Goal: Task Accomplishment & Management: Complete application form

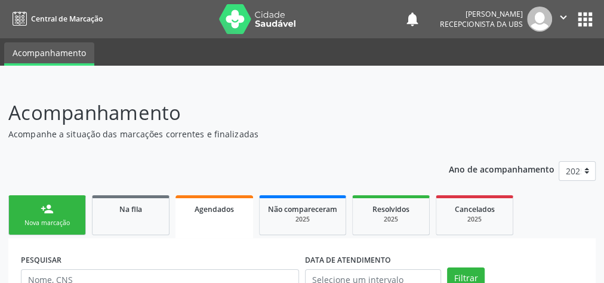
click at [217, 217] on link "Agendados" at bounding box center [215, 216] width 78 height 43
click at [226, 210] on span "Agendados" at bounding box center [214, 209] width 39 height 10
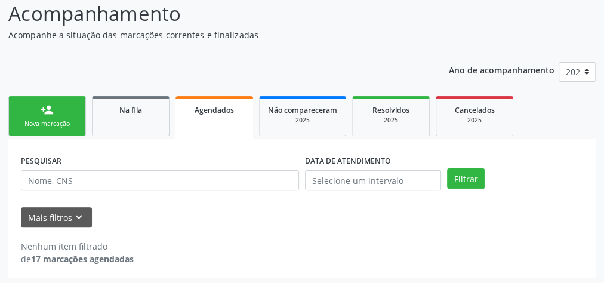
scroll to position [101, 0]
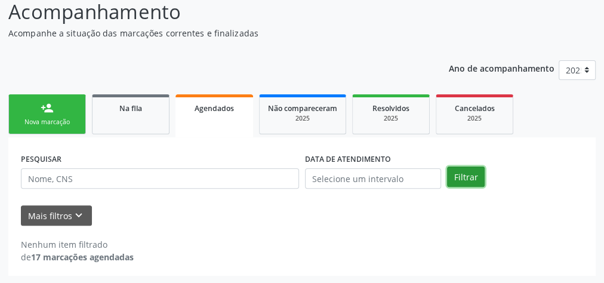
click at [465, 172] on button "Filtrar" at bounding box center [466, 177] width 38 height 20
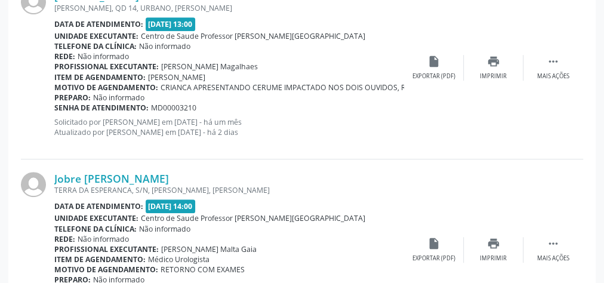
scroll to position [2623, 0]
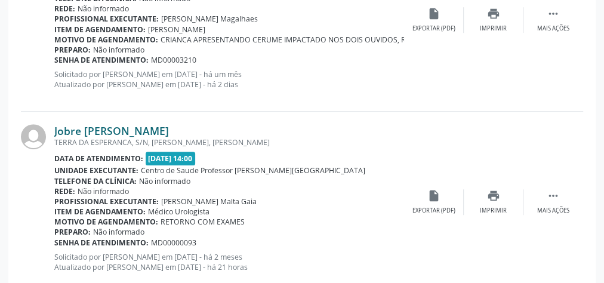
click at [105, 124] on link "Jobre [PERSON_NAME]" at bounding box center [111, 130] width 115 height 13
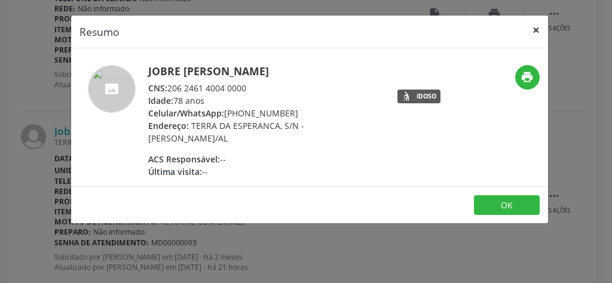
click at [542, 30] on button "×" at bounding box center [536, 30] width 24 height 29
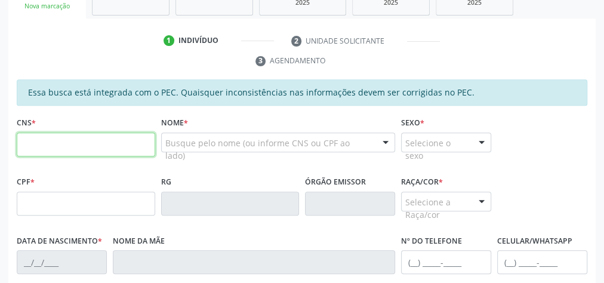
scroll to position [217, 0]
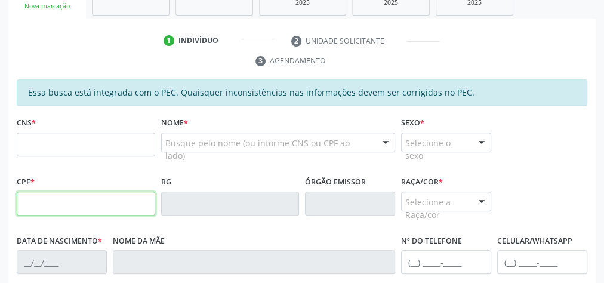
click at [88, 207] on input "text" at bounding box center [86, 204] width 139 height 24
type input "140.375.034-33"
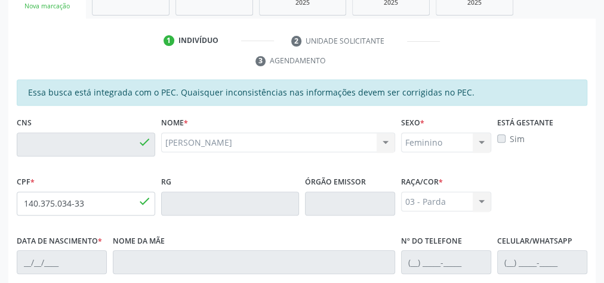
type input "700 5087 7930 6756"
type input "14/10/2016"
type input "Andressa Arianne da Silva"
type input "(82) 98828-7645"
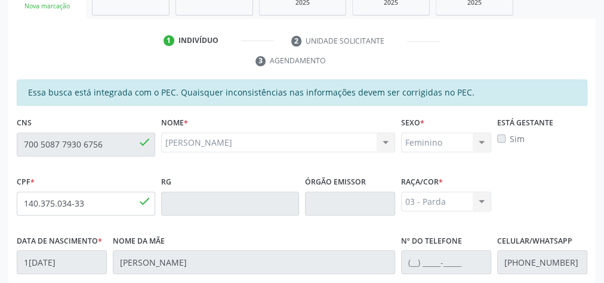
type input "03"
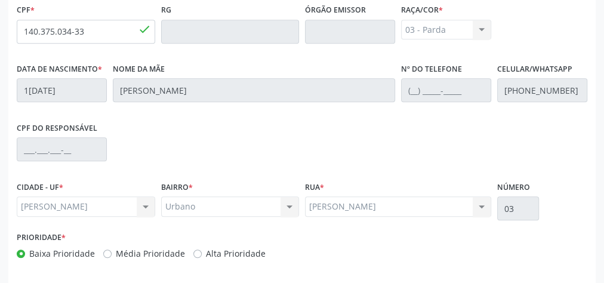
scroll to position [433, 0]
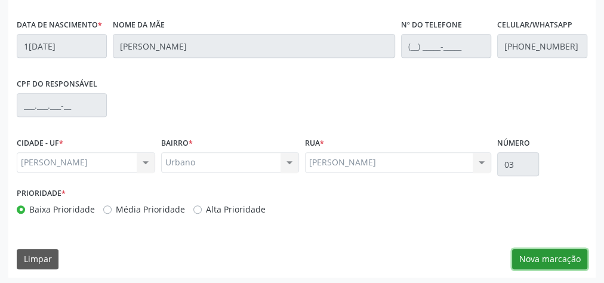
click at [570, 257] on button "Nova marcação" at bounding box center [549, 259] width 75 height 20
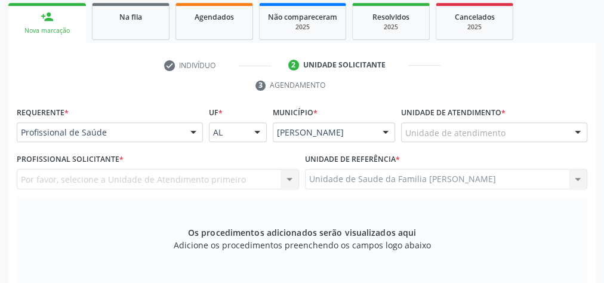
scroll to position [146, 0]
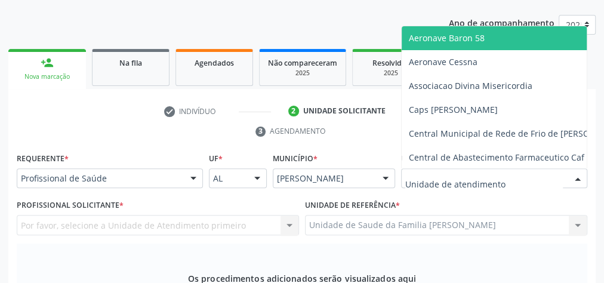
click at [527, 177] on div at bounding box center [494, 178] width 186 height 20
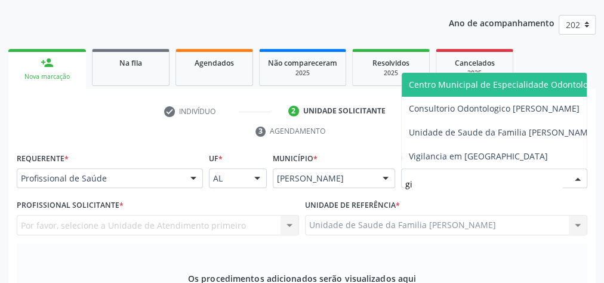
type input "gis"
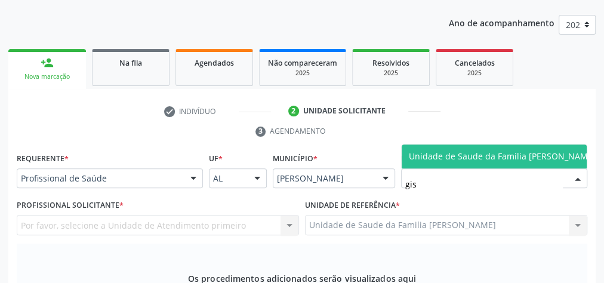
click at [527, 150] on span "Unidade de Saude da Familia [PERSON_NAME]" at bounding box center [502, 155] width 187 height 11
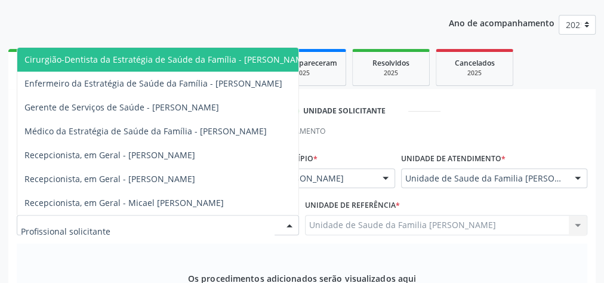
click at [287, 226] on div at bounding box center [290, 226] width 18 height 20
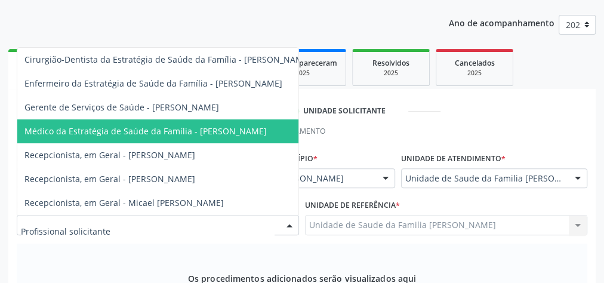
click at [135, 125] on span "Médico da Estratégia de Saúde da Família - Elenice Leite Alves" at bounding box center [145, 130] width 242 height 11
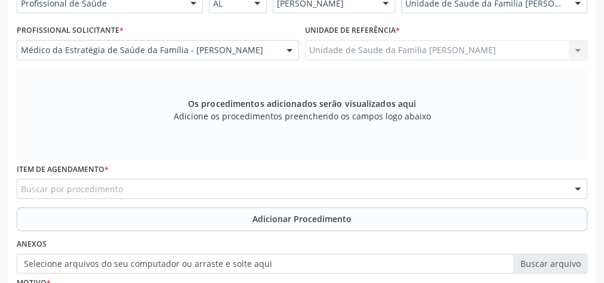
scroll to position [385, 0]
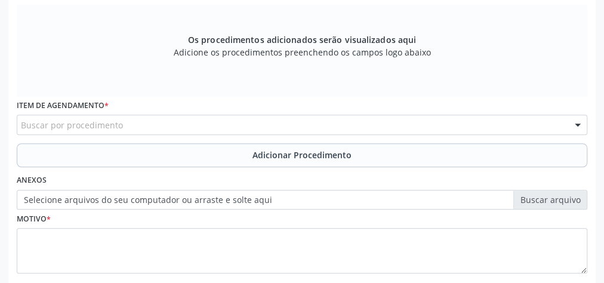
click at [241, 124] on div "Buscar por procedimento" at bounding box center [302, 125] width 571 height 20
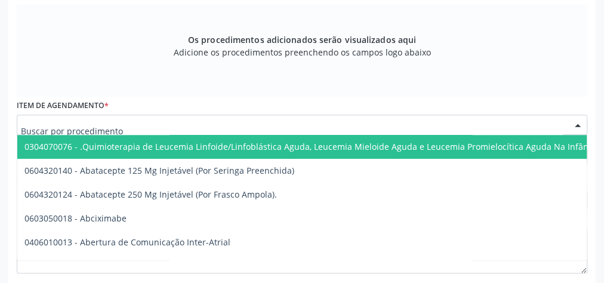
click at [241, 124] on input "text" at bounding box center [292, 131] width 542 height 24
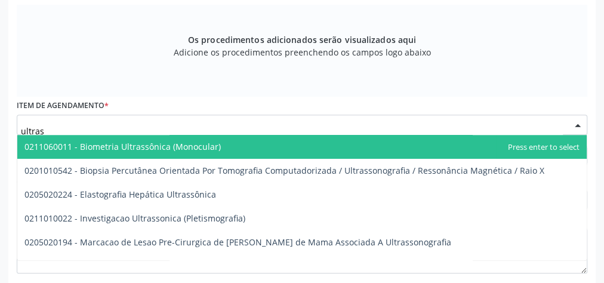
type input "ultrass"
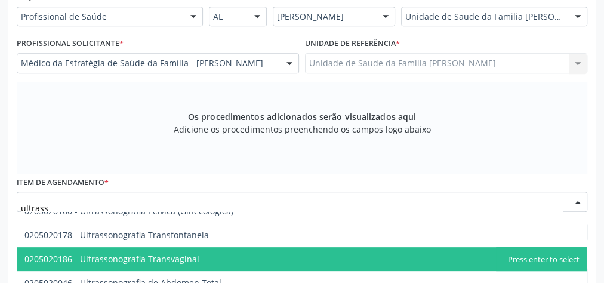
scroll to position [280, 0]
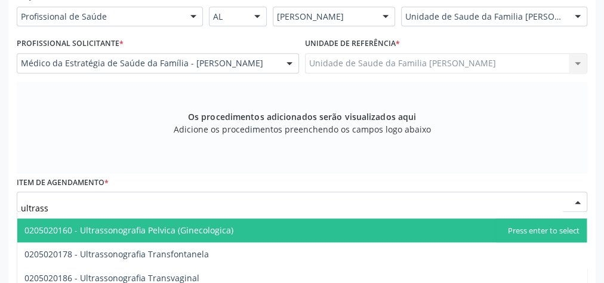
click at [185, 230] on span "0205020160 - Ultrassonografia Pelvica (Ginecologica)" at bounding box center [128, 230] width 209 height 11
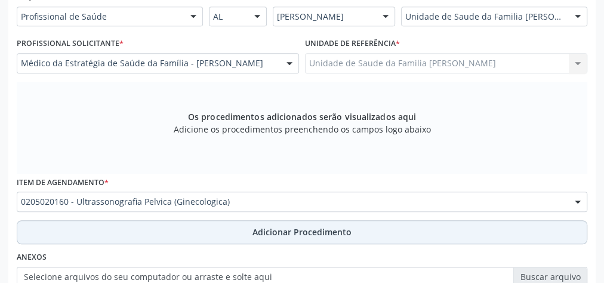
scroll to position [356, 0]
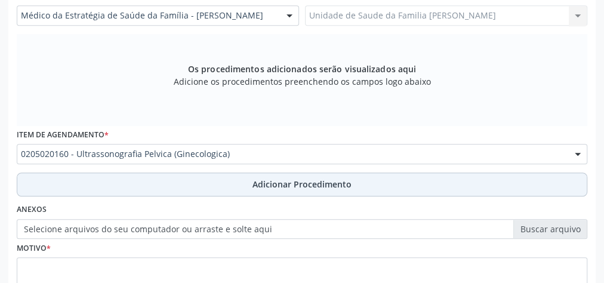
click at [309, 184] on span "Adicionar Procedimento" at bounding box center [302, 184] width 99 height 13
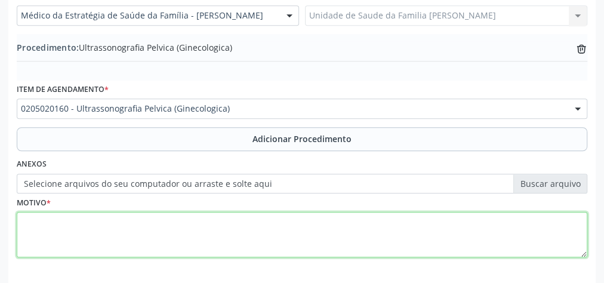
click at [255, 229] on textarea at bounding box center [302, 234] width 571 height 45
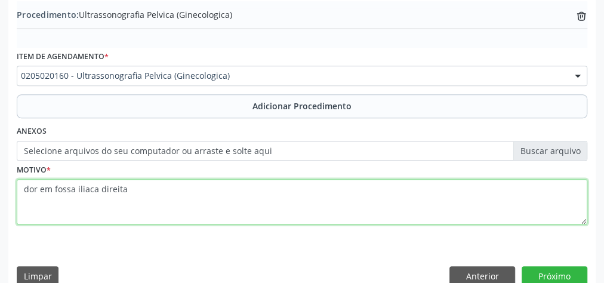
scroll to position [406, 0]
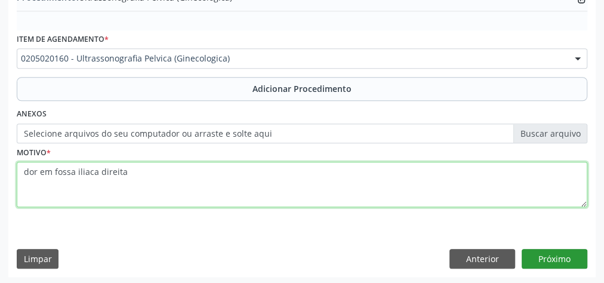
type textarea "dor em fossa iliaca direita"
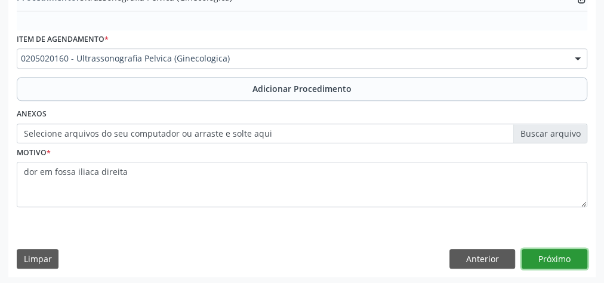
click at [553, 256] on button "Próximo" at bounding box center [555, 259] width 66 height 20
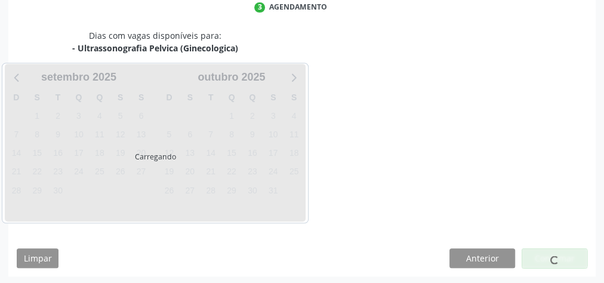
scroll to position [317, 0]
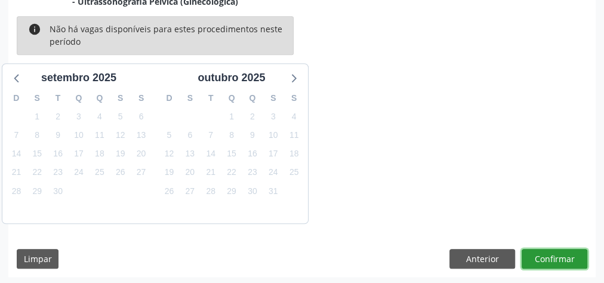
click at [553, 256] on button "Confirmar" at bounding box center [555, 259] width 66 height 20
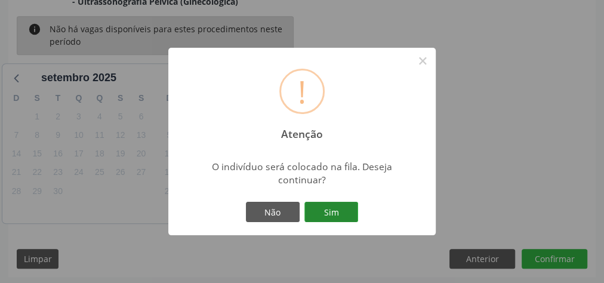
click at [334, 210] on button "Sim" at bounding box center [332, 212] width 54 height 20
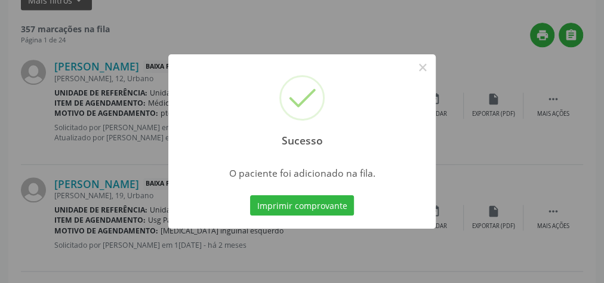
scroll to position [127, 0]
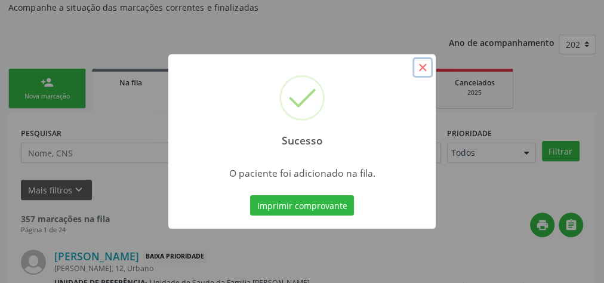
click at [424, 70] on button "×" at bounding box center [423, 67] width 20 height 20
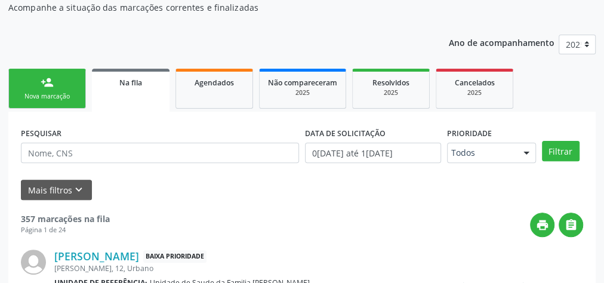
click at [61, 108] on ul "person_add Nova marcação Na fila Agendados Não compareceram 2025 Resolvidos 202…" at bounding box center [302, 89] width 588 height 46
click at [62, 93] on div "Nova marcação" at bounding box center [47, 96] width 60 height 9
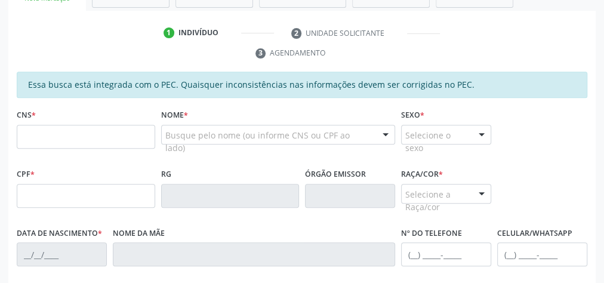
scroll to position [239, 0]
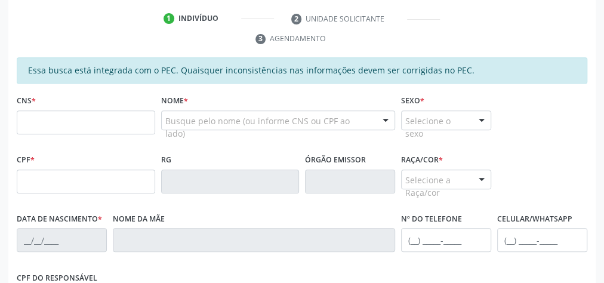
click at [103, 133] on fieldset "CNS *" at bounding box center [86, 117] width 139 height 51
click at [99, 122] on input "text" at bounding box center [86, 122] width 139 height 24
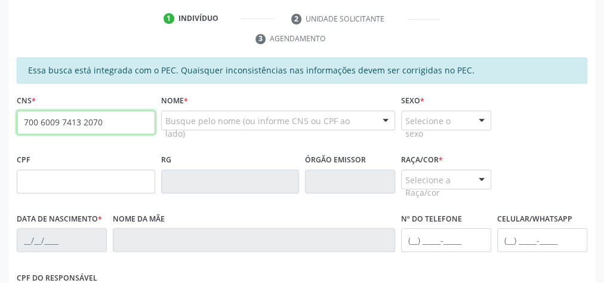
type input "700 6009 7413 2070"
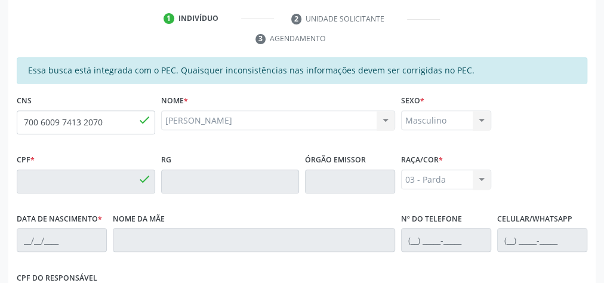
type input "007.405.254-33"
type input "11/07/1965"
type input "Maria do Carmo Silva da Costa"
type input "(82) 99191-7021"
type input "03"
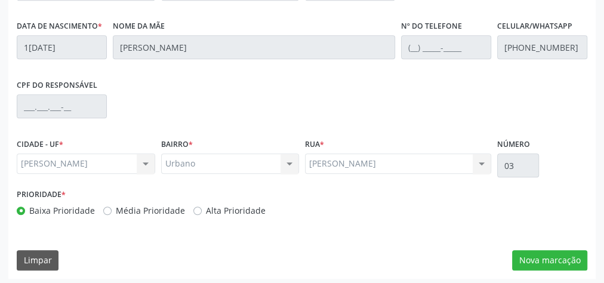
scroll to position [433, 0]
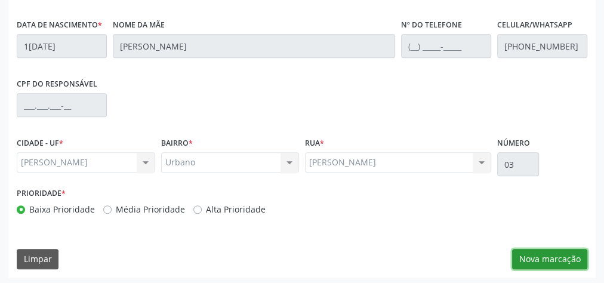
click at [538, 254] on button "Nova marcação" at bounding box center [549, 259] width 75 height 20
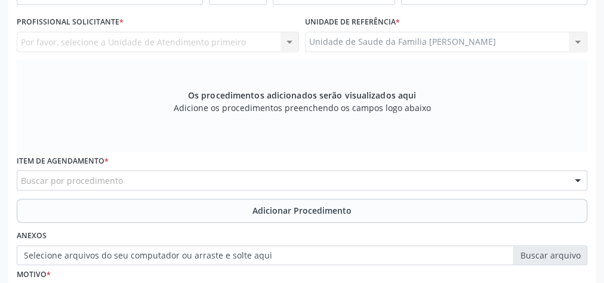
scroll to position [242, 0]
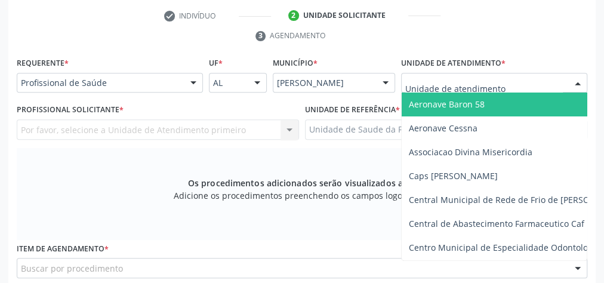
click at [570, 82] on div at bounding box center [578, 83] width 18 height 20
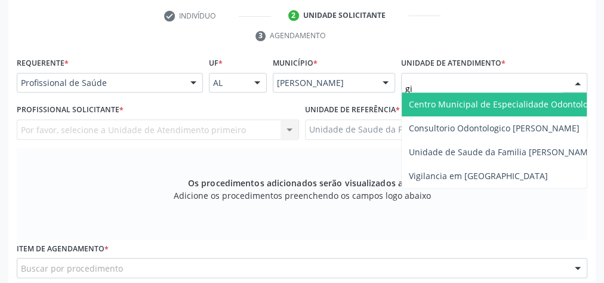
type input "gis"
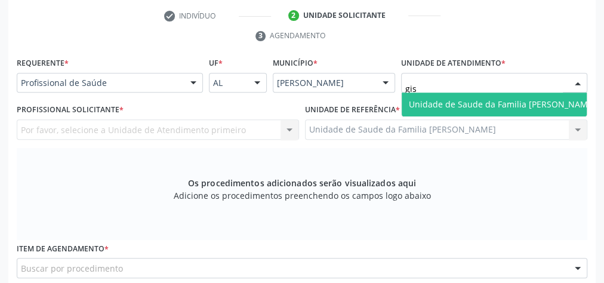
click at [562, 107] on span "Unidade de Saude da Familia [PERSON_NAME]" at bounding box center [502, 104] width 187 height 11
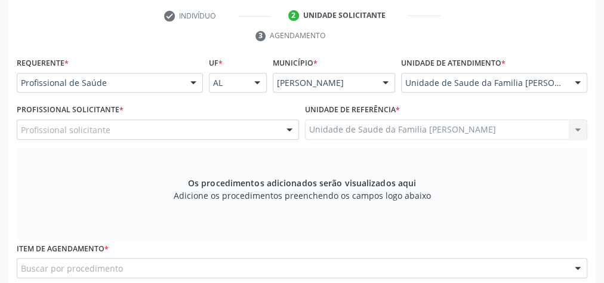
click at [288, 125] on div at bounding box center [290, 130] width 18 height 20
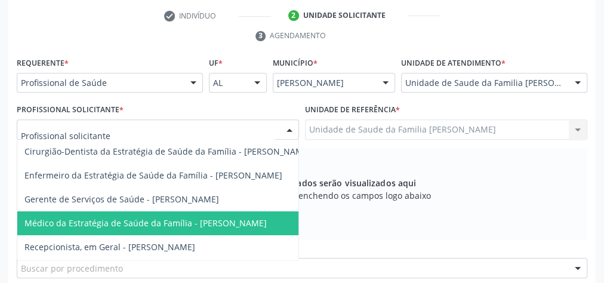
click at [216, 217] on span "Médico da Estratégia de Saúde da Família - Elenice Leite Alves" at bounding box center [145, 222] width 242 height 11
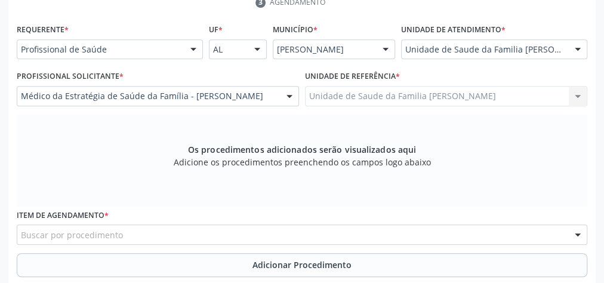
scroll to position [290, 0]
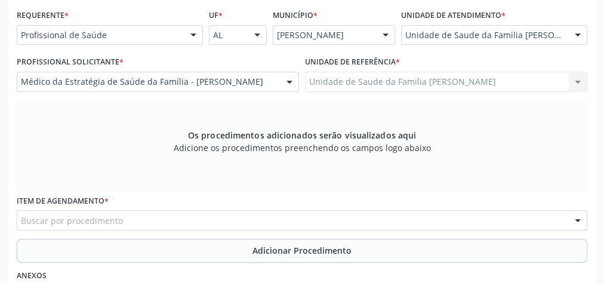
click at [259, 213] on div "Buscar por procedimento" at bounding box center [302, 220] width 571 height 20
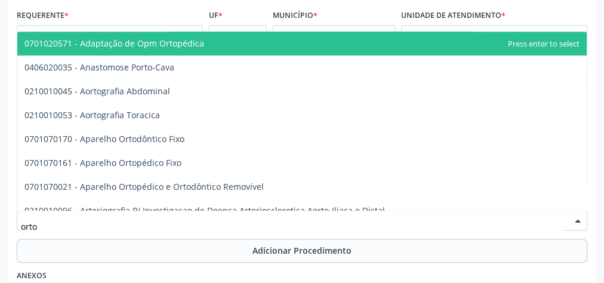
type input "ortop"
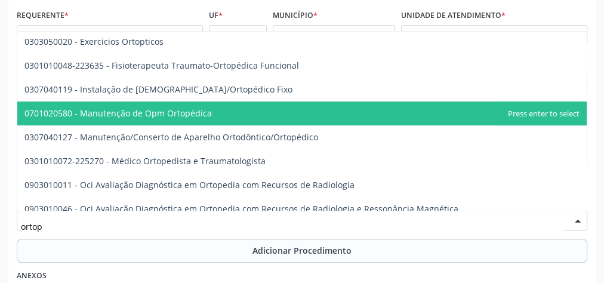
scroll to position [191, 0]
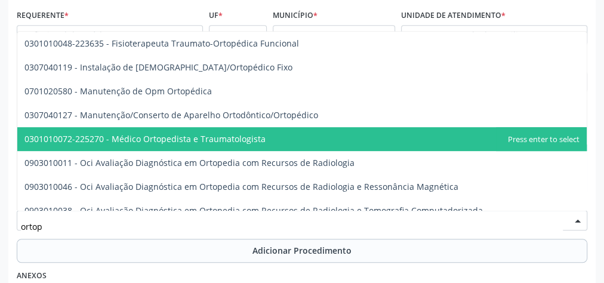
click at [225, 133] on span "0301010072-225270 - Médico Ortopedista e Traumatologista" at bounding box center [144, 138] width 241 height 11
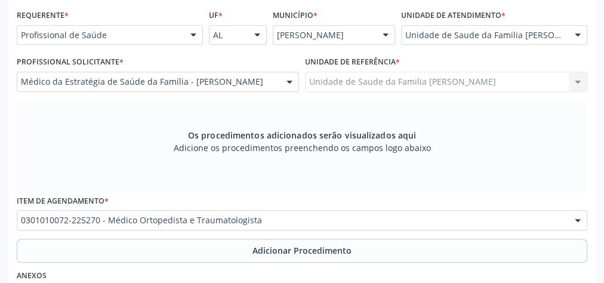
scroll to position [385, 0]
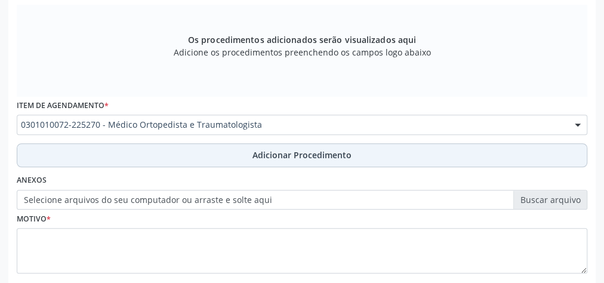
click at [305, 149] on span "Adicionar Procedimento" at bounding box center [302, 155] width 99 height 13
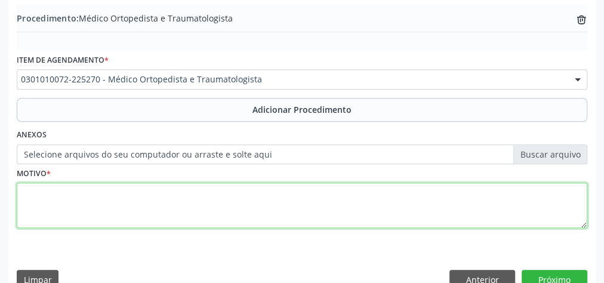
click at [282, 209] on textarea at bounding box center [302, 205] width 571 height 45
type textarea "f"
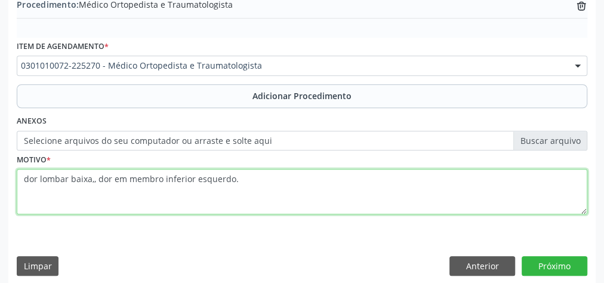
scroll to position [406, 0]
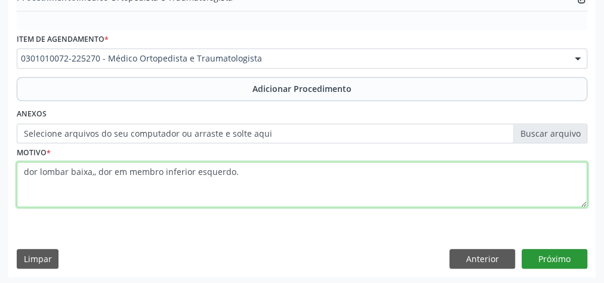
type textarea "dor lombar baixa,, dor em membro inferior esquerdo."
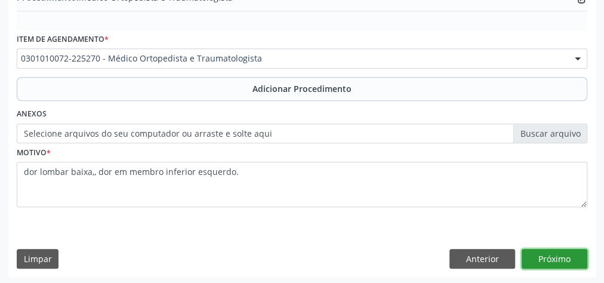
click at [564, 257] on button "Próximo" at bounding box center [555, 259] width 66 height 20
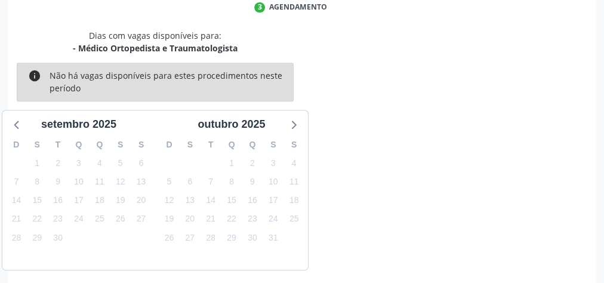
scroll to position [317, 0]
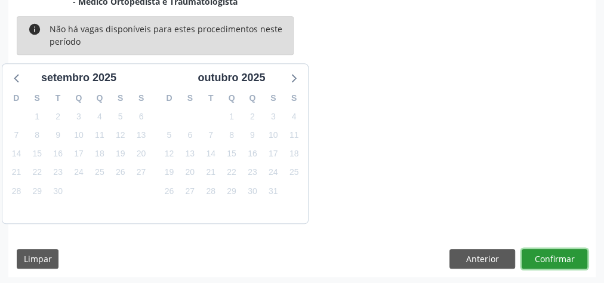
click at [564, 257] on button "Confirmar" at bounding box center [555, 259] width 66 height 20
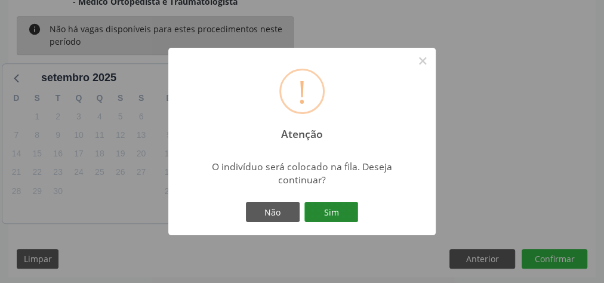
click at [334, 218] on button "Sim" at bounding box center [332, 212] width 54 height 20
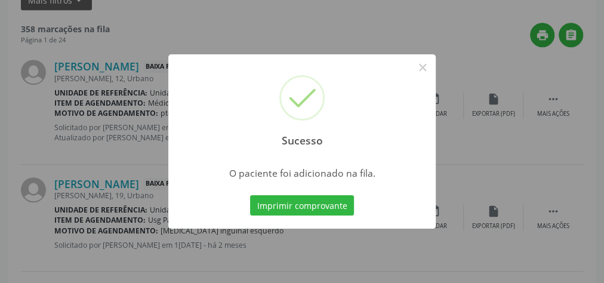
scroll to position [127, 0]
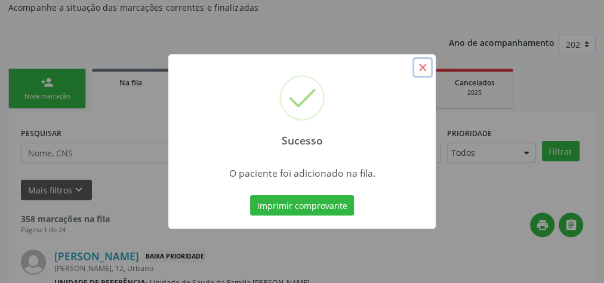
click at [422, 72] on button "×" at bounding box center [423, 67] width 20 height 20
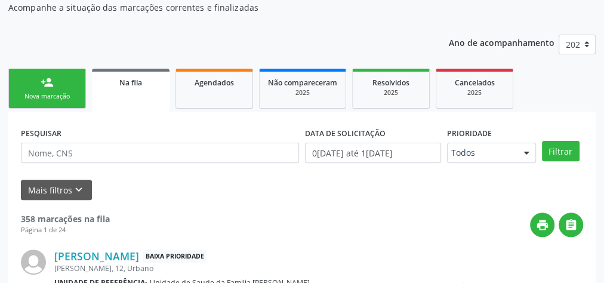
click at [75, 102] on link "person_add Nova marcação" at bounding box center [47, 89] width 78 height 40
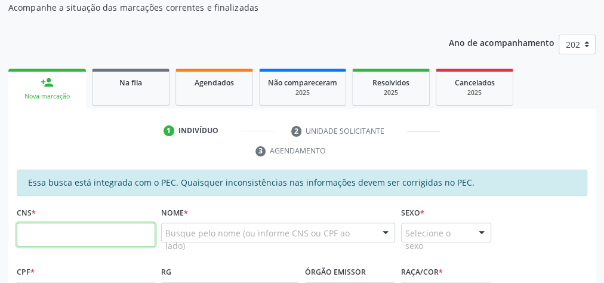
click at [134, 235] on input "text" at bounding box center [86, 235] width 139 height 24
type input "708 0098 0645 0728"
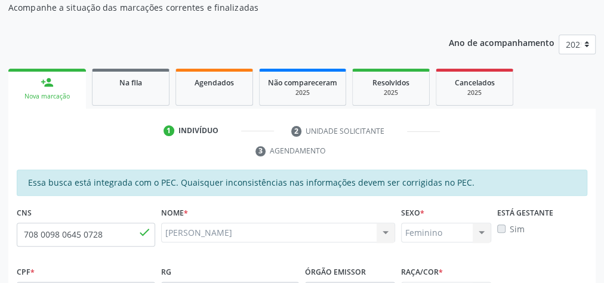
type input "088.060.854-41"
type input "13/10/1975"
type input "Benedita Antônia dos Santos"
type input "(82) 8729-6484"
type input "08"
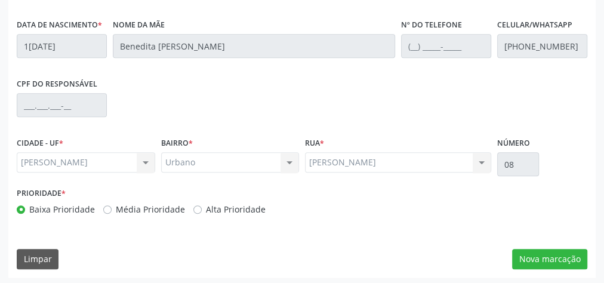
scroll to position [433, 0]
click at [518, 254] on button "Nova marcação" at bounding box center [549, 259] width 75 height 20
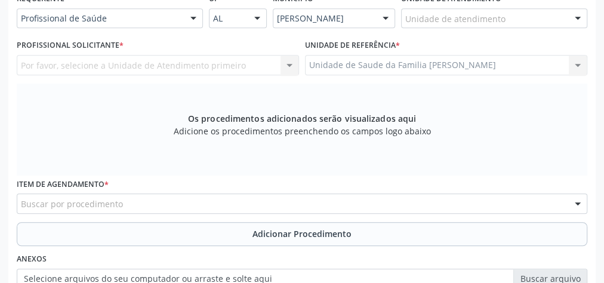
scroll to position [242, 0]
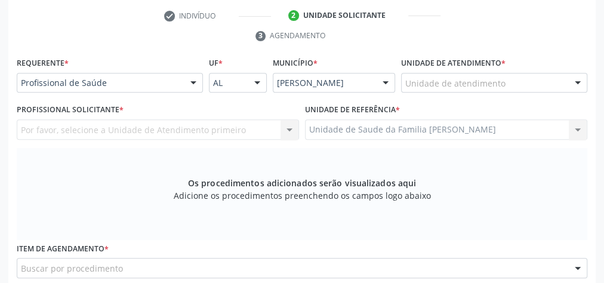
click at [521, 80] on div "Unidade de atendimento" at bounding box center [494, 83] width 186 height 20
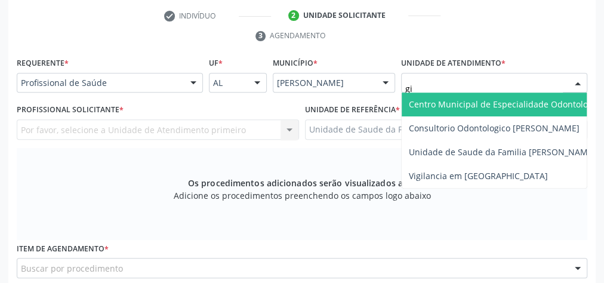
type input "gis"
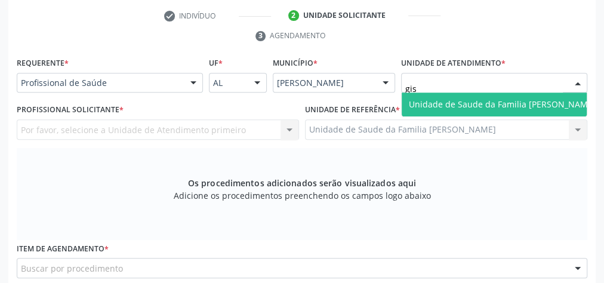
click at [518, 101] on span "Unidade de Saude da Familia [PERSON_NAME]" at bounding box center [502, 104] width 187 height 11
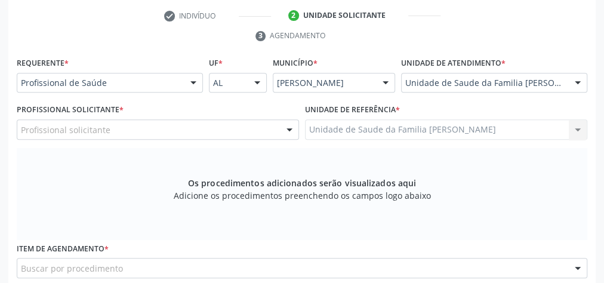
click at [282, 123] on div at bounding box center [290, 130] width 18 height 20
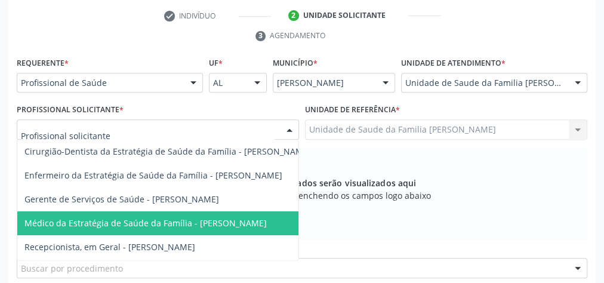
click at [217, 219] on span "Médico da Estratégia de Saúde da Família - Elenice Leite Alves" at bounding box center [145, 222] width 242 height 11
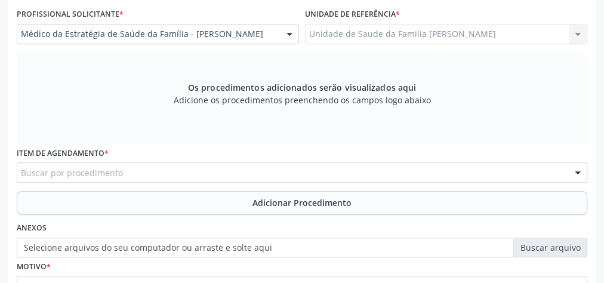
scroll to position [337, 0]
click at [238, 176] on div "Buscar por procedimento" at bounding box center [302, 172] width 571 height 20
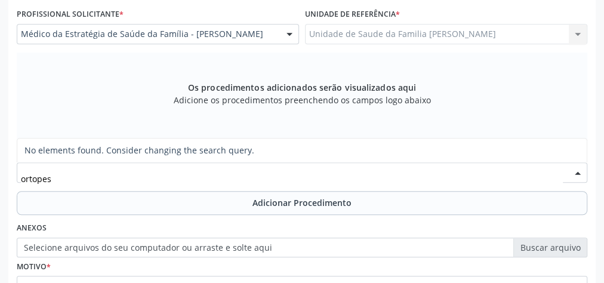
type input "ortope"
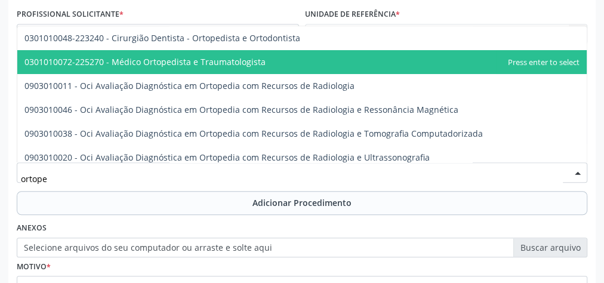
click at [189, 57] on span "0301010072-225270 - Médico Ortopedista e Traumatologista" at bounding box center [144, 61] width 241 height 11
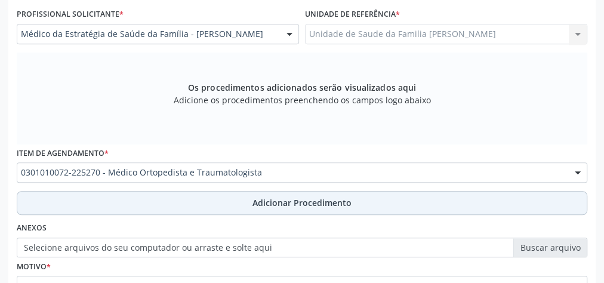
click at [314, 196] on span "Adicionar Procedimento" at bounding box center [302, 202] width 99 height 13
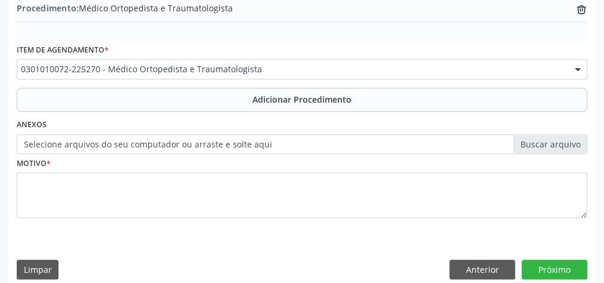
scroll to position [406, 0]
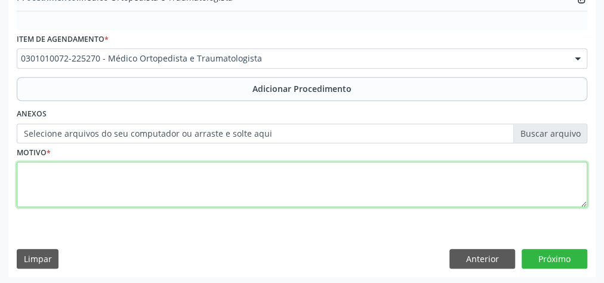
click at [249, 204] on textarea at bounding box center [302, 184] width 571 height 45
click at [199, 172] on textarea "hipertensa, diabetica, dor lombar baixa irrandiando para" at bounding box center [302, 184] width 571 height 45
click at [198, 172] on textarea "hipertensa, diabetica, dor lombar baixa irrandiando para" at bounding box center [302, 184] width 571 height 45
click at [259, 167] on textarea "hipertensa, diabetica, dor lombar baixa irradiando para" at bounding box center [302, 184] width 571 height 45
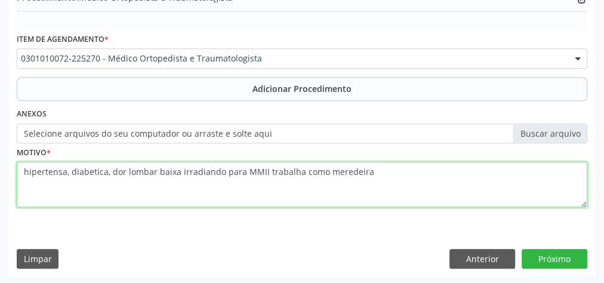
click at [344, 170] on textarea "hipertensa, diabetica, dor lombar baixa irradiando para MMII trabalha como mere…" at bounding box center [302, 184] width 571 height 45
click at [405, 174] on textarea "hipertensa, diabetica, dor lombar baixa irradiando para MMII trabalha como mere…" at bounding box center [302, 184] width 571 height 45
click at [404, 168] on textarea "hipertensa, diabetica, dor lombar baixa irradiando para MMII trabalha como mere…" at bounding box center [302, 184] width 571 height 45
click at [422, 170] on textarea "hipertensa, diabetica, dor lombar baixa irradiando para MMII trabalha como mere…" at bounding box center [302, 184] width 571 height 45
type textarea "hipertensa, diabetica, dor lombar baixa irradiando para MMII trabalha como mere…"
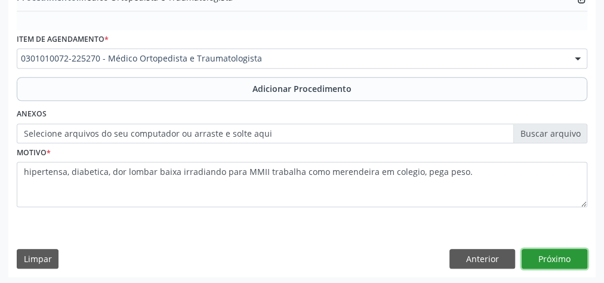
click at [554, 256] on button "Próximo" at bounding box center [555, 259] width 66 height 20
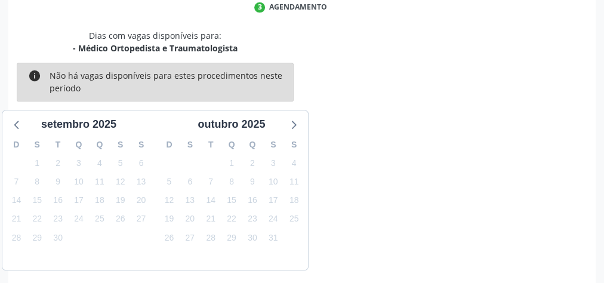
scroll to position [317, 0]
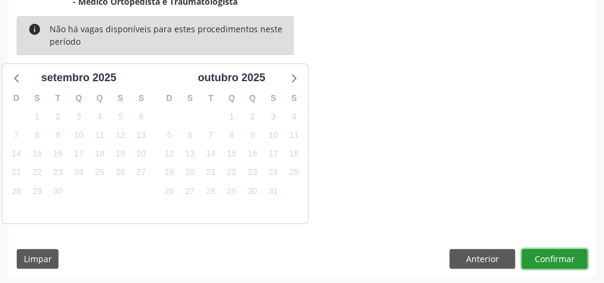
click at [554, 256] on button "Confirmar" at bounding box center [555, 259] width 66 height 20
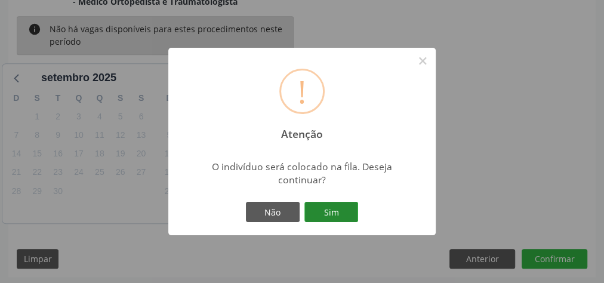
click at [326, 211] on button "Sim" at bounding box center [332, 212] width 54 height 20
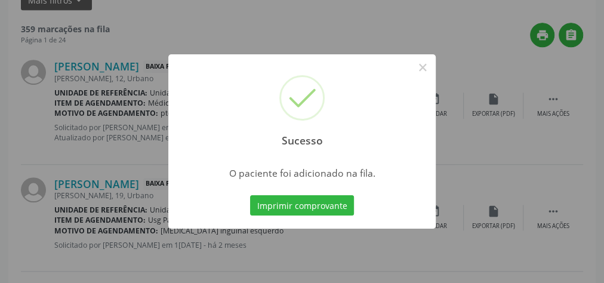
scroll to position [127, 0]
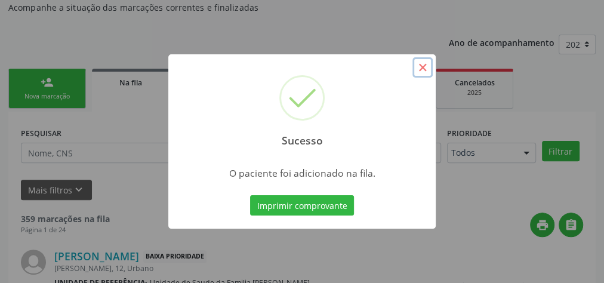
click at [430, 75] on button "×" at bounding box center [423, 67] width 20 height 20
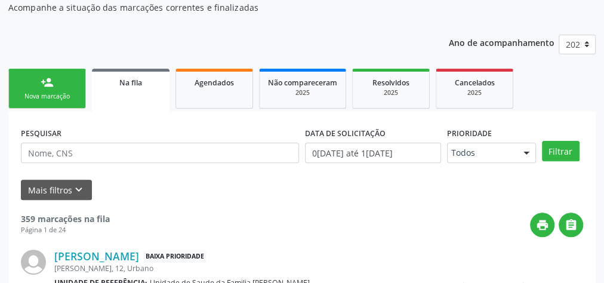
click at [65, 88] on link "person_add Nova marcação" at bounding box center [47, 89] width 78 height 40
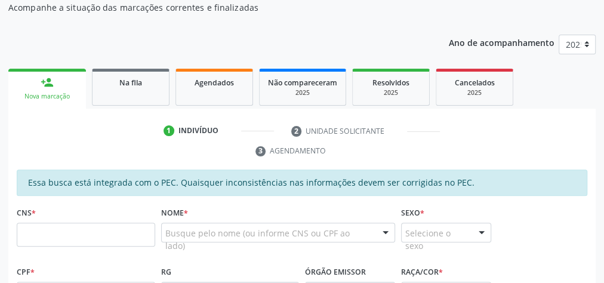
scroll to position [0, 0]
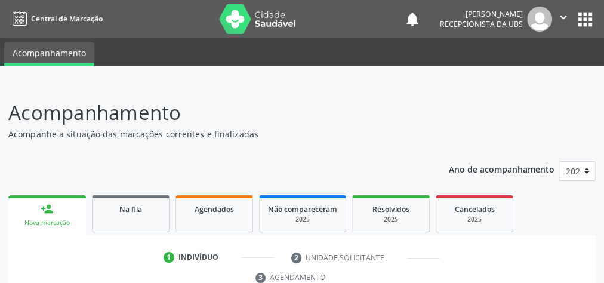
drag, startPoint x: 0, startPoint y: 1, endPoint x: 365, endPoint y: 86, distance: 374.6
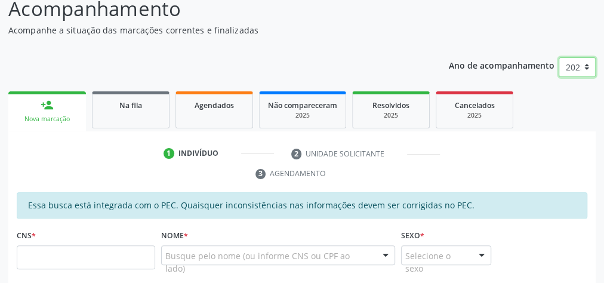
scroll to position [191, 0]
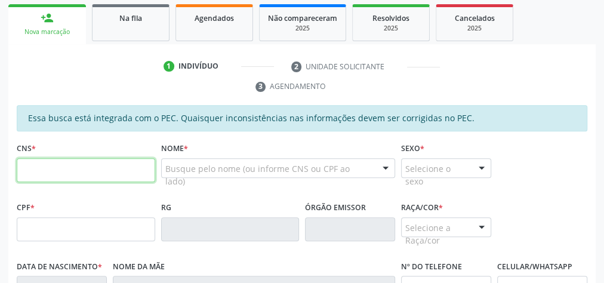
click at [135, 166] on input "text" at bounding box center [86, 170] width 139 height 24
drag, startPoint x: 135, startPoint y: 166, endPoint x: 88, endPoint y: 165, distance: 46.6
click at [88, 165] on input "700 5071 1" at bounding box center [86, 170] width 139 height 24
type input "7"
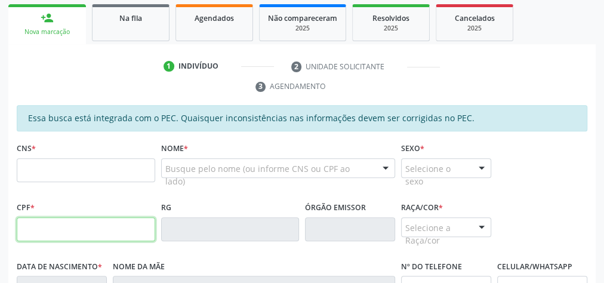
click at [58, 225] on input "text" at bounding box center [86, 229] width 139 height 24
type input "740.242.644-00"
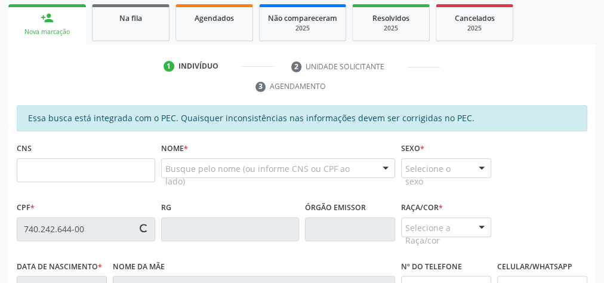
type input "700 5017 1196 8250"
type input "03/11/1964"
type input "Virgínia Oliva da Conceião"
type input "(82) 99111-5753"
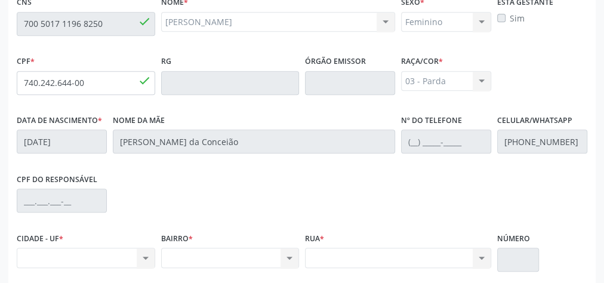
scroll to position [433, 0]
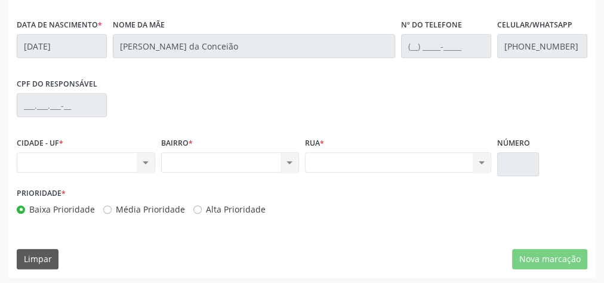
click at [144, 162] on div "Nenhum resultado encontrado para: " " Não há nenhuma opção para ser exibida." at bounding box center [86, 162] width 139 height 20
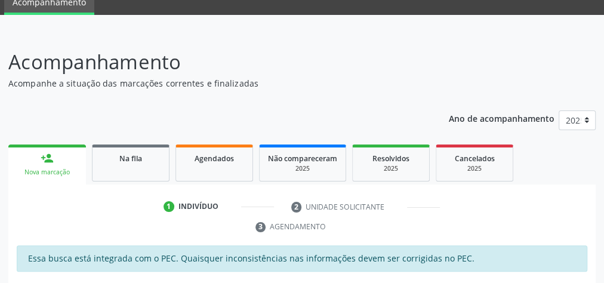
scroll to position [0, 0]
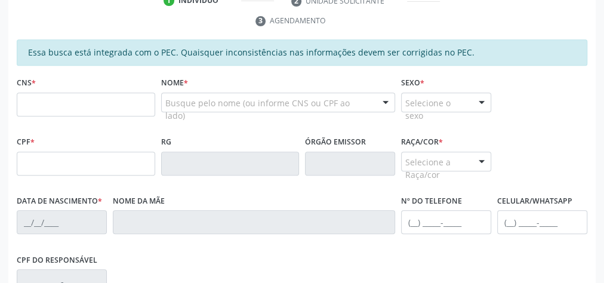
scroll to position [312, 0]
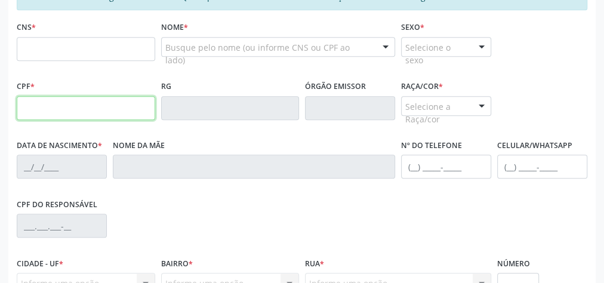
click at [103, 106] on input "text" at bounding box center [86, 108] width 139 height 24
type input "055.568.734-10"
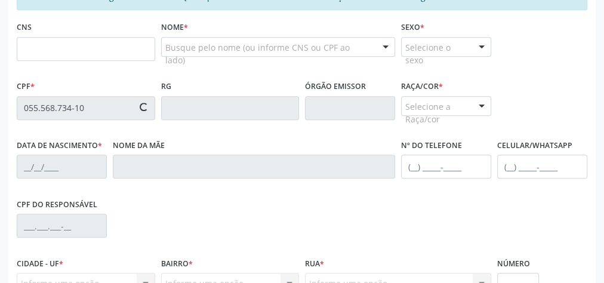
type input "709 2072 2905 8534"
type input "30/10/1978"
type input "Luzineide dos Santos"
type input "(82) 99389-7556"
type input "100"
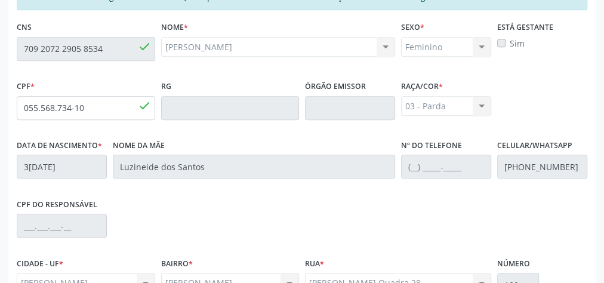
scroll to position [433, 0]
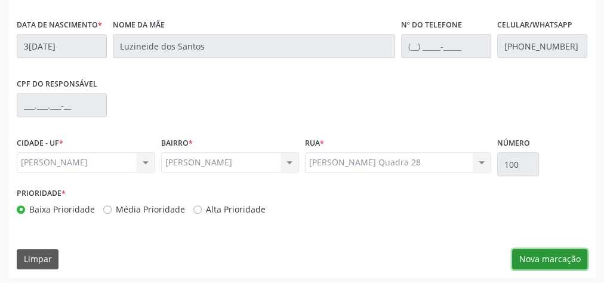
click at [561, 259] on button "Nova marcação" at bounding box center [549, 259] width 75 height 20
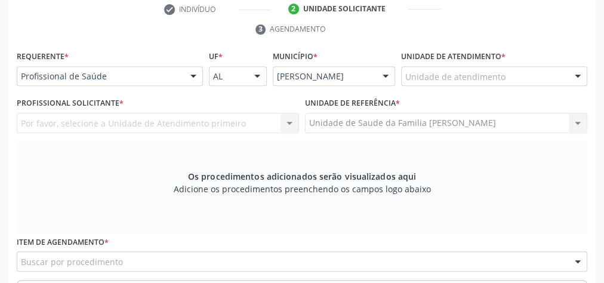
scroll to position [194, 0]
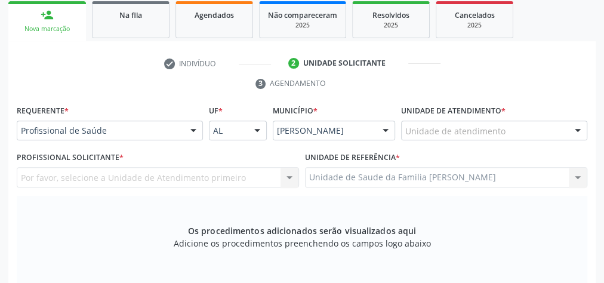
click at [520, 131] on div "Unidade de atendimento" at bounding box center [494, 131] width 186 height 20
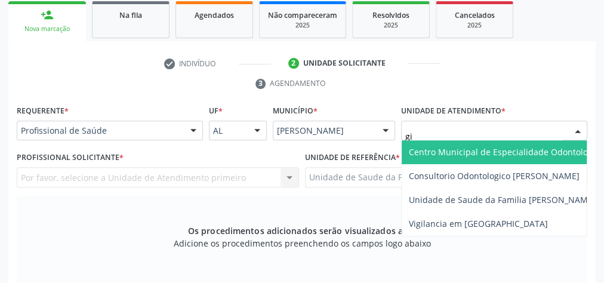
type input "gis"
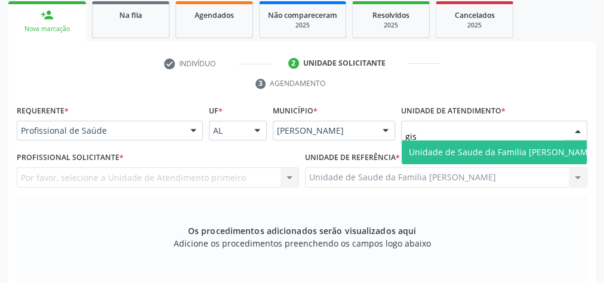
click at [520, 148] on span "Unidade de Saude da Familia [PERSON_NAME]" at bounding box center [502, 151] width 187 height 11
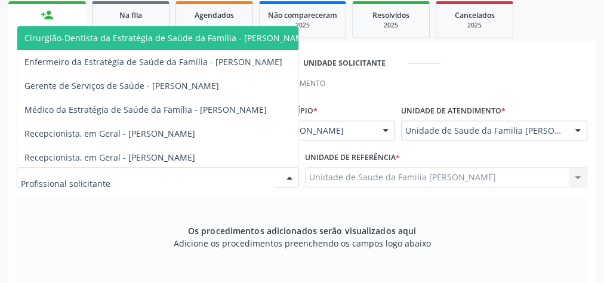
click at [291, 176] on div at bounding box center [290, 178] width 18 height 20
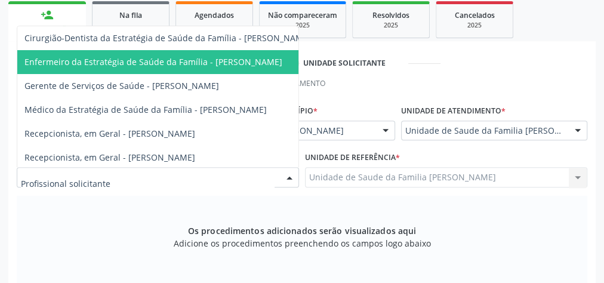
click at [205, 62] on span "Enfermeiro da Estratégia de Saúde da Família - Daniele Teotonio Lins" at bounding box center [153, 61] width 258 height 11
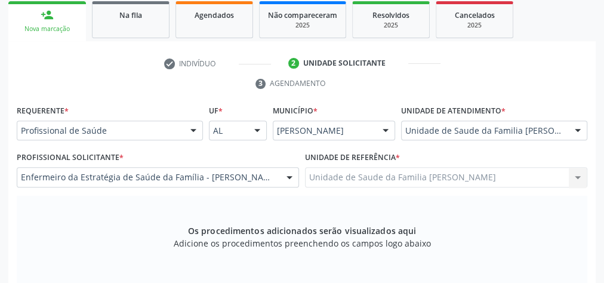
scroll to position [290, 0]
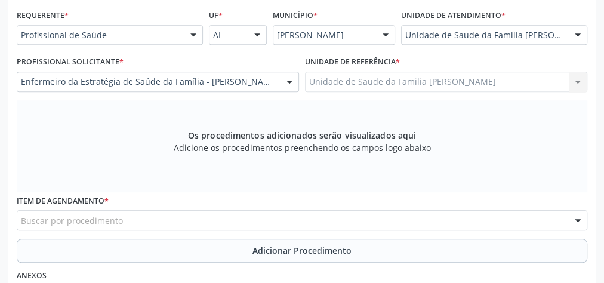
click at [302, 213] on div "Buscar por procedimento" at bounding box center [302, 220] width 571 height 20
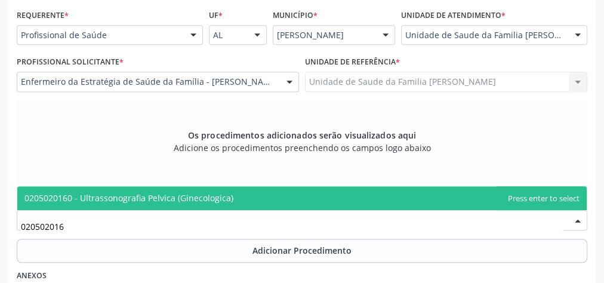
type input "0205020160"
click at [199, 198] on span "0205020160 - Ultrassonografia Pelvica (Ginecologica)" at bounding box center [128, 197] width 209 height 11
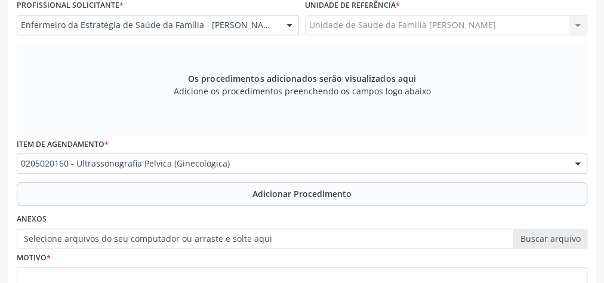
scroll to position [385, 0]
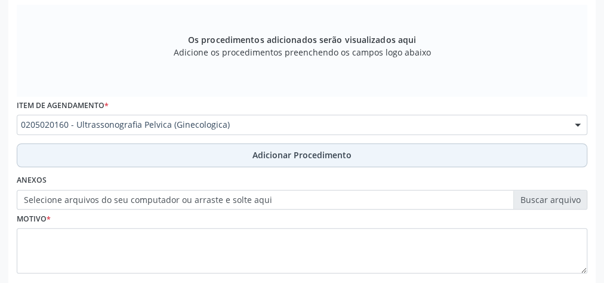
click at [297, 158] on span "Adicionar Procedimento" at bounding box center [302, 155] width 99 height 13
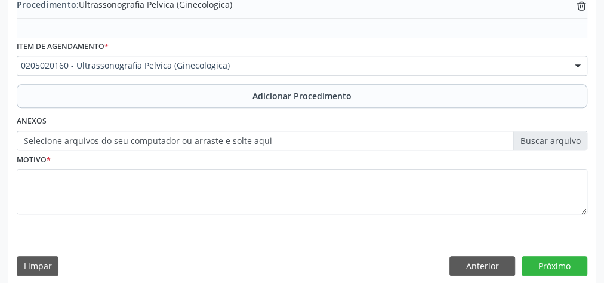
scroll to position [406, 0]
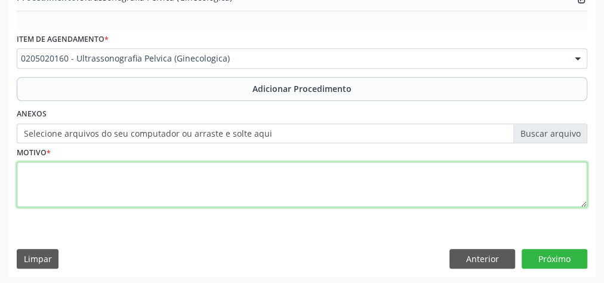
click at [247, 191] on textarea at bounding box center [302, 184] width 571 height 45
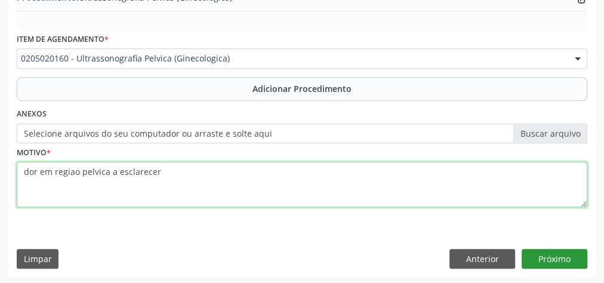
type textarea "dor em regiao pelvica a esclarecer"
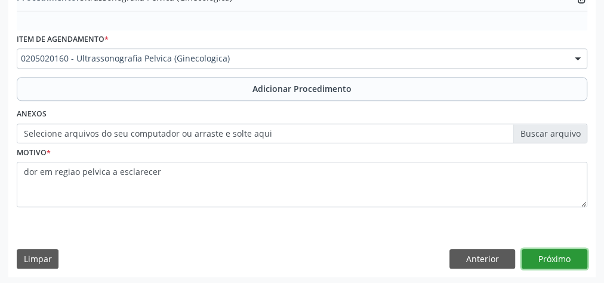
click at [565, 253] on button "Próximo" at bounding box center [555, 259] width 66 height 20
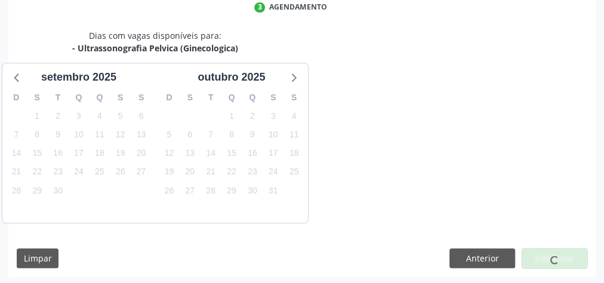
scroll to position [317, 0]
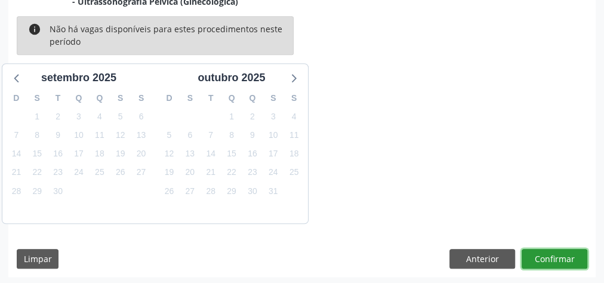
click at [565, 253] on button "Confirmar" at bounding box center [555, 259] width 66 height 20
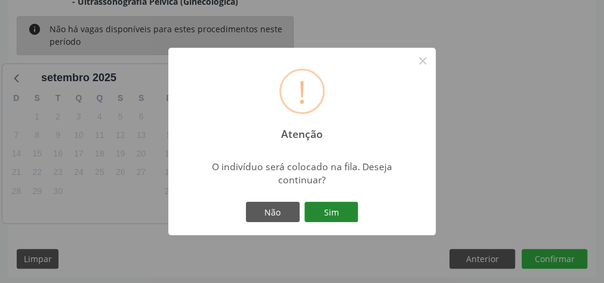
click at [333, 217] on button "Sim" at bounding box center [332, 212] width 54 height 20
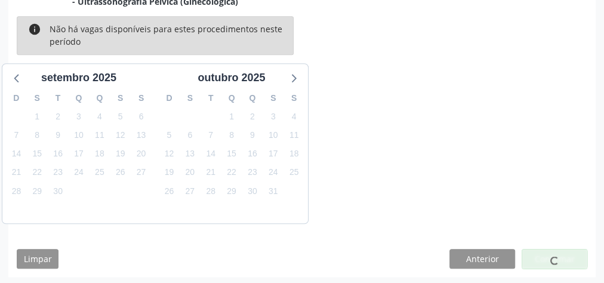
scroll to position [127, 0]
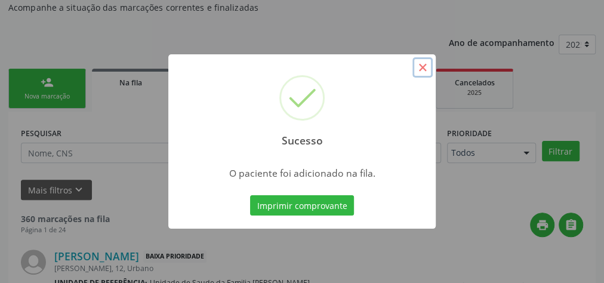
click at [423, 70] on button "×" at bounding box center [423, 67] width 20 height 20
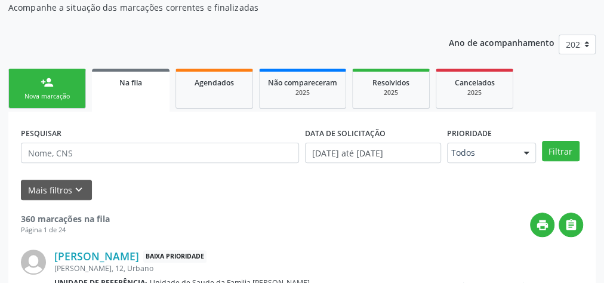
click at [63, 87] on link "person_add Nova marcação" at bounding box center [47, 89] width 78 height 40
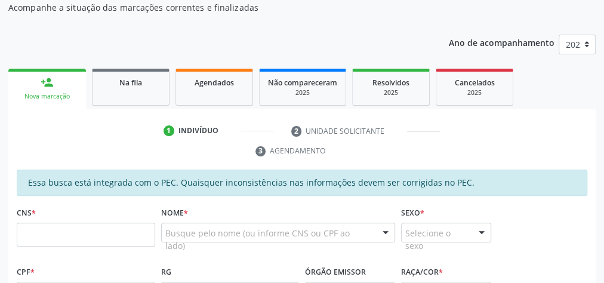
click at [63, 87] on link "person_add Nova marcação" at bounding box center [47, 89] width 78 height 40
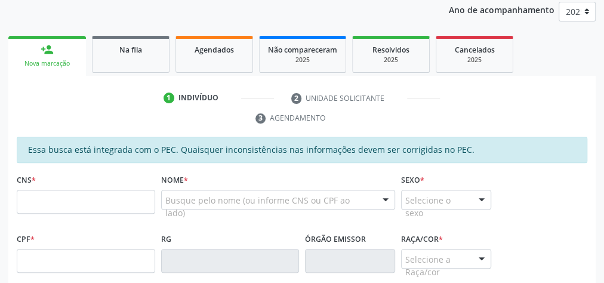
scroll to position [174, 0]
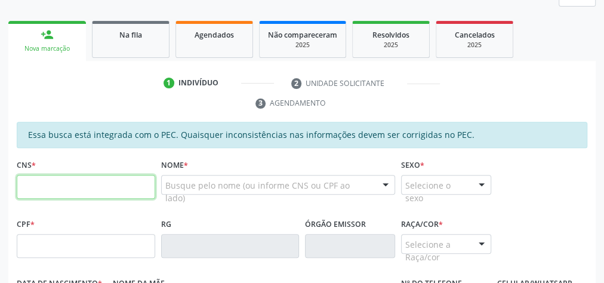
click at [78, 182] on input "text" at bounding box center [86, 187] width 139 height 24
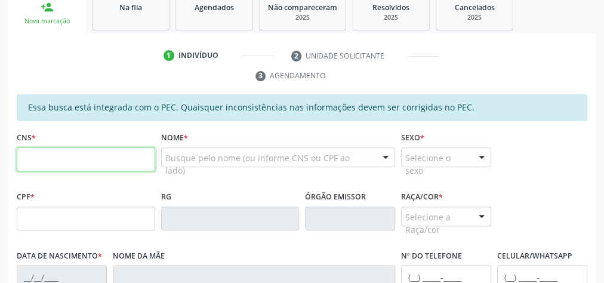
scroll to position [222, 0]
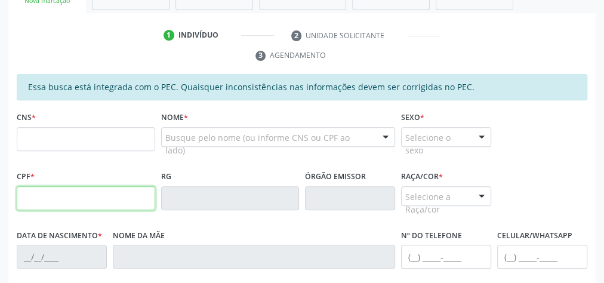
click at [70, 188] on input "text" at bounding box center [86, 198] width 139 height 24
type input "055"
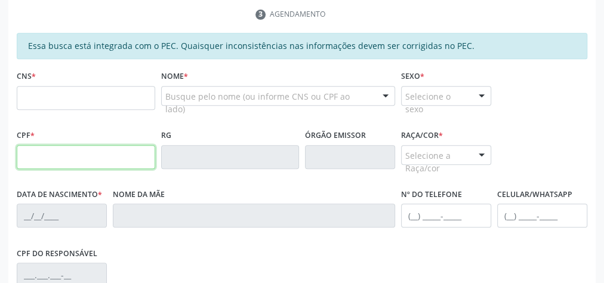
scroll to position [284, 0]
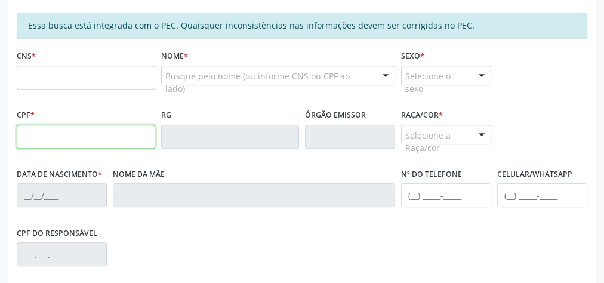
click at [124, 133] on input "text" at bounding box center [86, 137] width 139 height 24
click at [579, 110] on div "CPF * RG Órgão emissor Raça/cor * Selecione a Raça/cor 01 - Branca 02 - Preta 0…" at bounding box center [302, 135] width 577 height 59
click at [576, 110] on div "CPF * RG Órgão emissor Raça/cor * Selecione a Raça/cor 01 - Branca 02 - Preta 0…" at bounding box center [302, 135] width 577 height 59
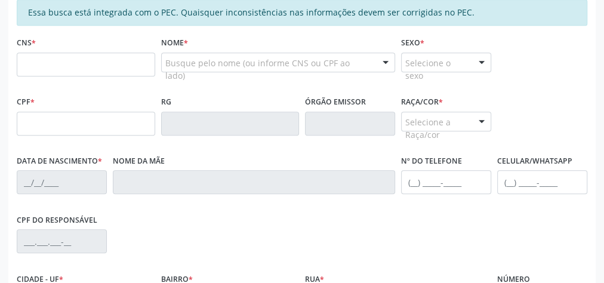
scroll to position [299, 0]
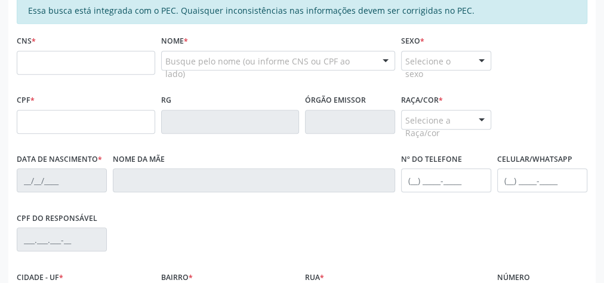
drag, startPoint x: 606, startPoint y: 171, endPoint x: 527, endPoint y: 46, distance: 147.3
click at [527, 46] on div "CNS * Nome * Busque pelo nome (ou informe CNS ou CPF ao lado) Nenhum resultado …" at bounding box center [302, 61] width 577 height 59
click at [527, 6] on div "Essa busca está integrada com o PEC. Quaisquer inconsistências nas informações …" at bounding box center [302, 11] width 571 height 26
click at [540, 59] on div "CNS * Nome * Busque pelo nome (ou informe CNS ou CPF ao lado) Nenhum resultado …" at bounding box center [302, 61] width 577 height 59
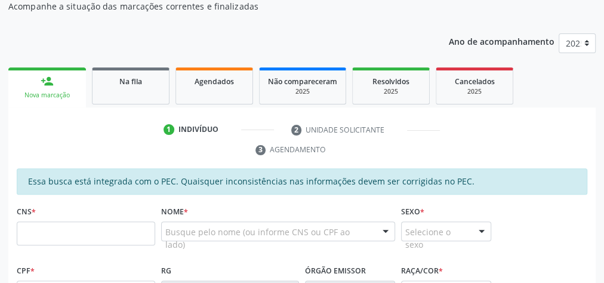
scroll to position [143, 0]
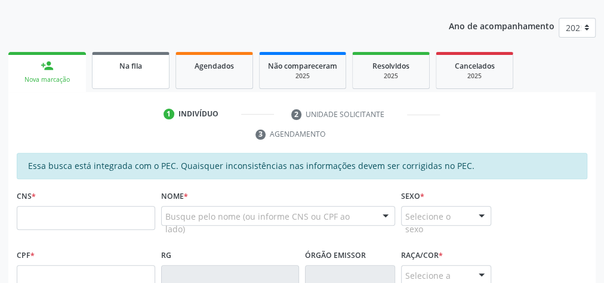
click at [133, 65] on span "Na fila" at bounding box center [130, 66] width 23 height 10
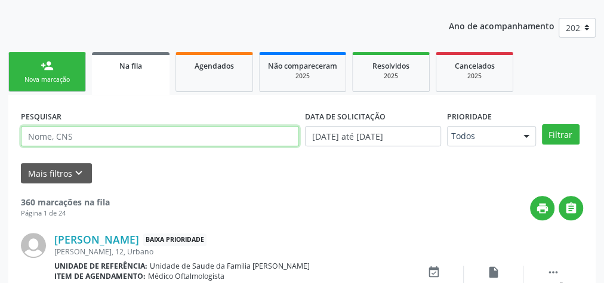
click at [133, 134] on input "text" at bounding box center [160, 136] width 278 height 20
type input "maria janiele da soledade nascimento"
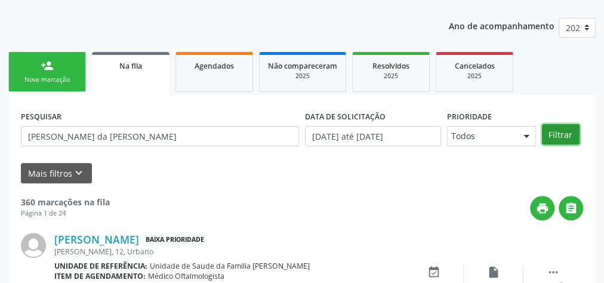
click at [565, 134] on button "Filtrar" at bounding box center [561, 134] width 38 height 20
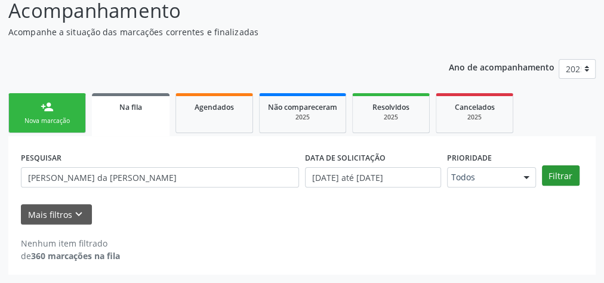
scroll to position [101, 0]
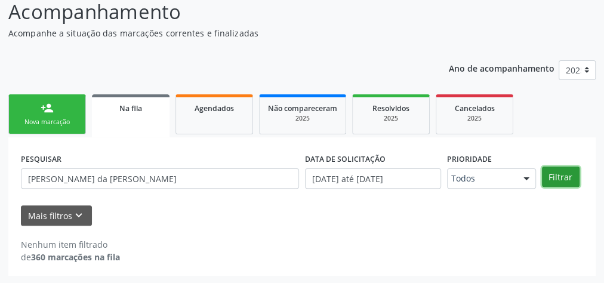
click at [567, 177] on button "Filtrar" at bounding box center [561, 177] width 38 height 20
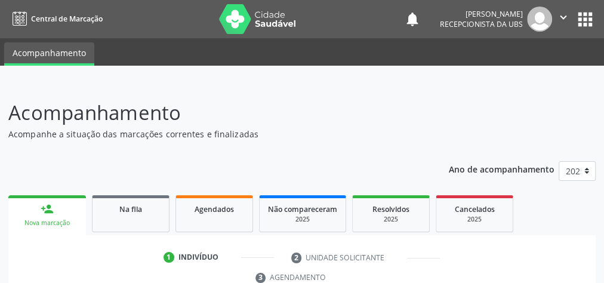
scroll to position [239, 0]
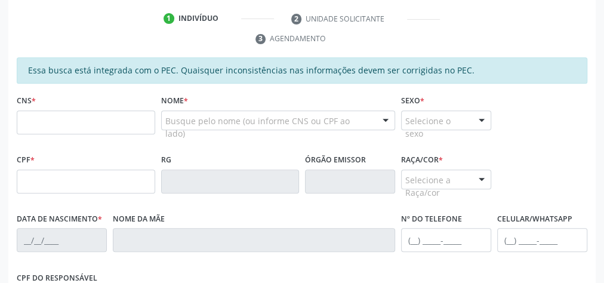
click at [94, 122] on input "text" at bounding box center [86, 122] width 139 height 24
click at [95, 122] on input "text" at bounding box center [86, 122] width 139 height 24
click at [44, 185] on input "text" at bounding box center [86, 182] width 139 height 24
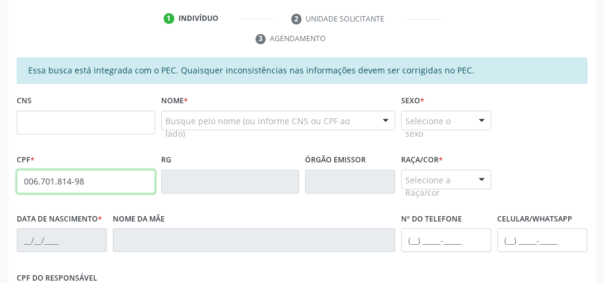
type input "006.701.814-98"
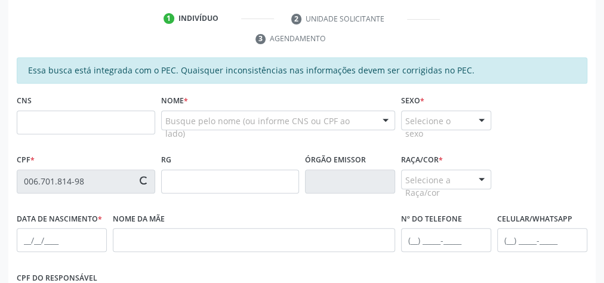
scroll to position [191, 0]
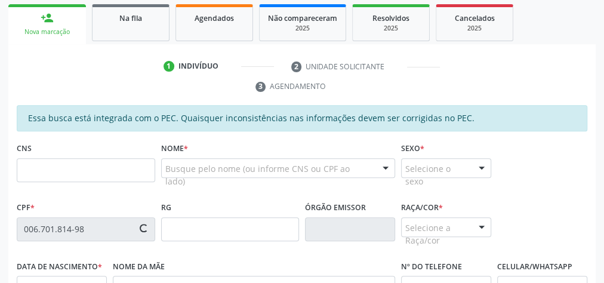
click at [104, 76] on ul "1 Indivíduo 2 Unidade solicitante 3 Agendamento" at bounding box center [302, 77] width 588 height 40
click at [145, 223] on span at bounding box center [144, 228] width 10 height 10
click at [145, 224] on span at bounding box center [144, 228] width 8 height 8
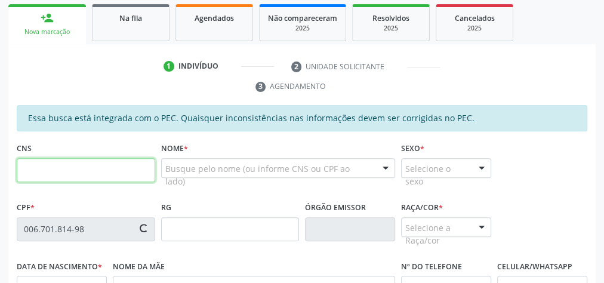
click at [72, 166] on input "text" at bounding box center [86, 170] width 139 height 24
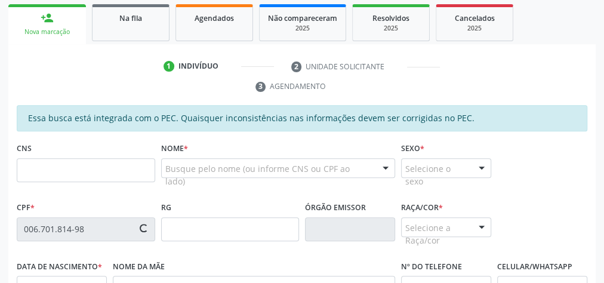
click at [146, 223] on span at bounding box center [143, 227] width 11 height 11
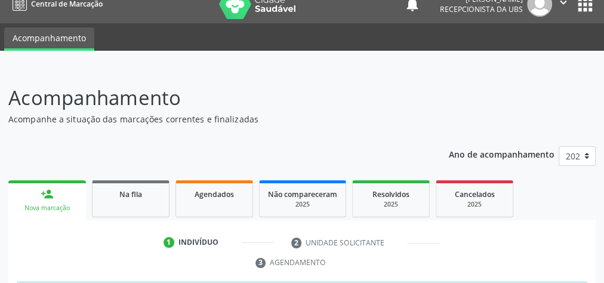
scroll to position [0, 0]
